Goal: Find specific page/section: Find specific page/section

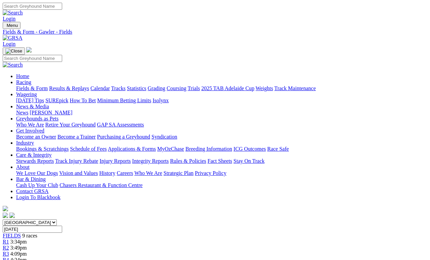
click at [62, 226] on input "Friday, 15 Aug 2025" at bounding box center [33, 229] width 60 height 7
type input "Saturday, 16 Aug 2025"
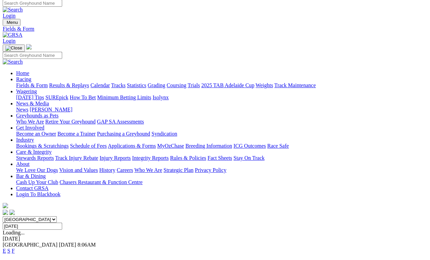
scroll to position [3, 0]
click at [15, 239] on link "F" at bounding box center [13, 251] width 3 height 6
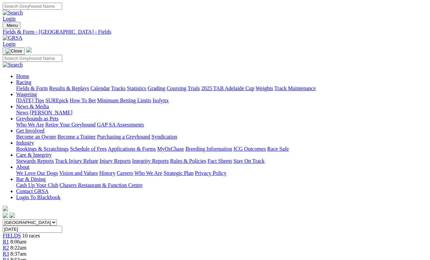
click at [62, 226] on input "Saturday, 16 Aug 2025" at bounding box center [33, 229] width 60 height 7
type input "Sunday, 17 Aug 2025"
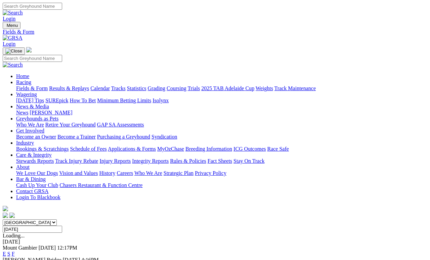
scroll to position [3, 0]
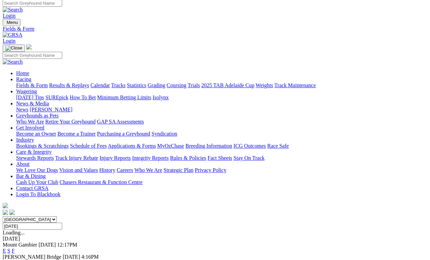
click at [62, 223] on input "Sunday, 17 Aug 2025" at bounding box center [33, 226] width 60 height 7
type input "[DATE]"
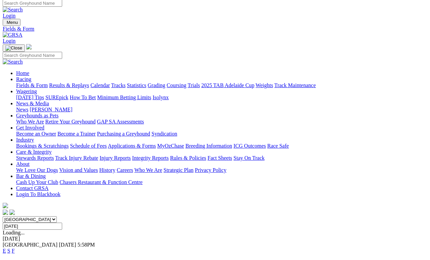
click at [15, 248] on link "F" at bounding box center [13, 251] width 3 height 6
